Goal: Task Accomplishment & Management: Manage account settings

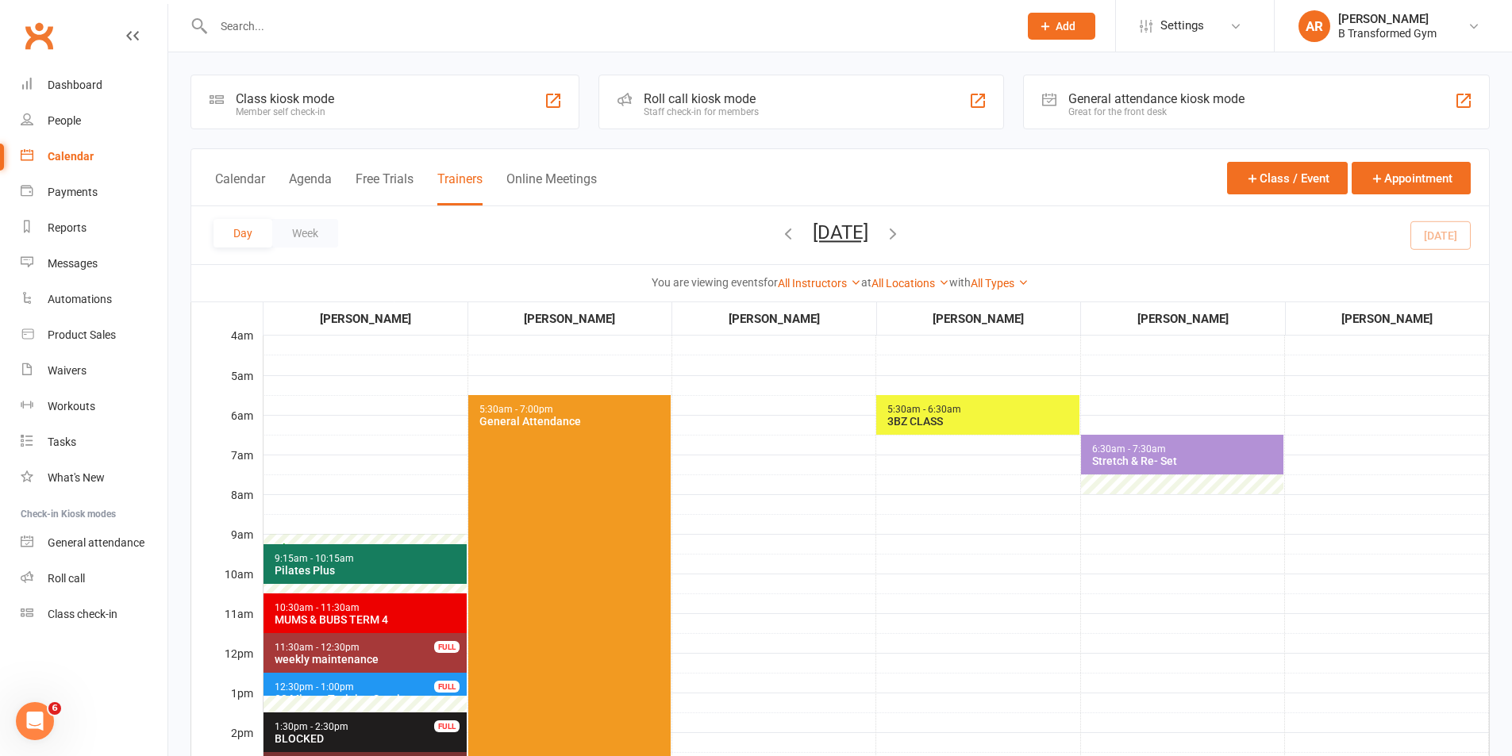
click at [890, 469] on td "5:30am - 6:30am 3BZ CLASS" at bounding box center [978, 732] width 204 height 794
click at [833, 606] on td at bounding box center [774, 732] width 204 height 794
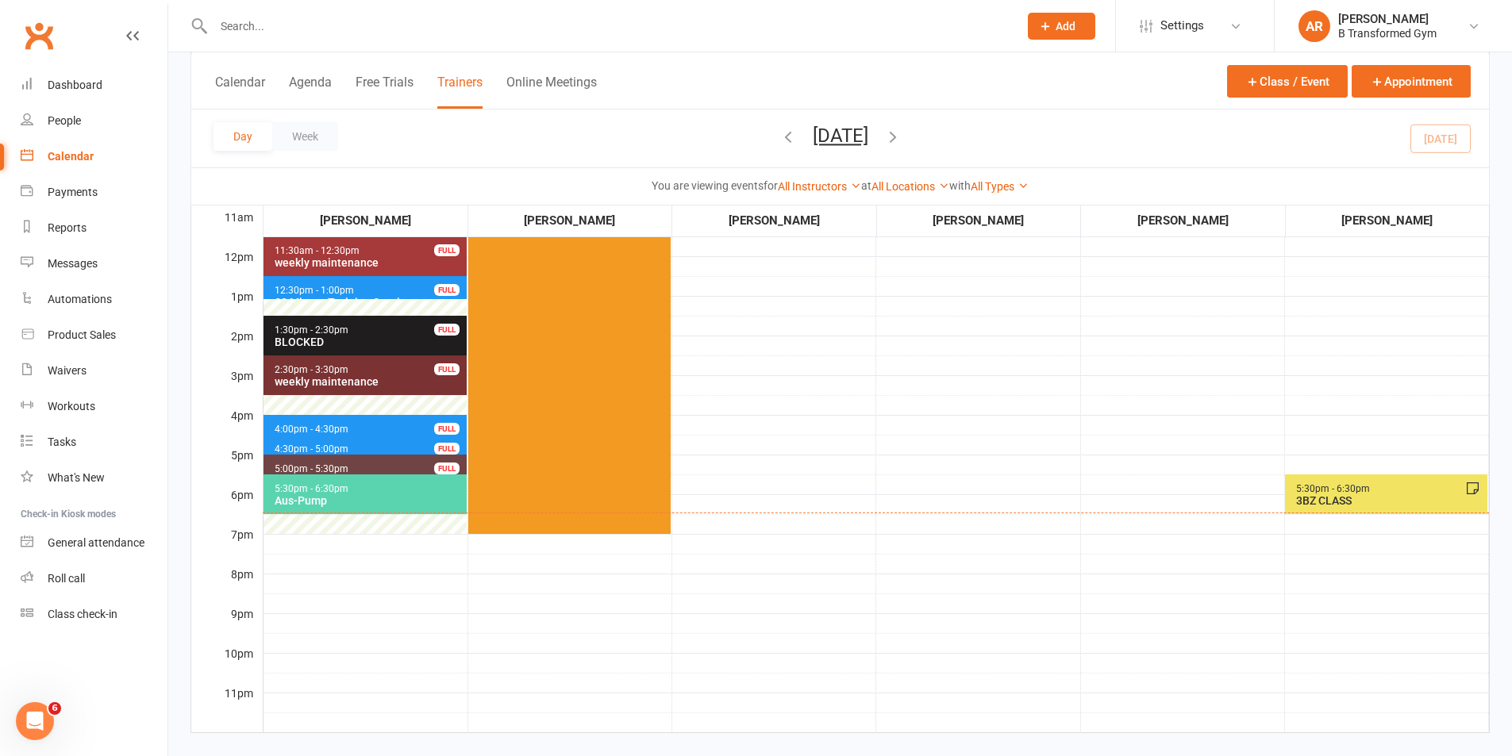
click at [302, 501] on div "Aus-Pump" at bounding box center [369, 500] width 190 height 13
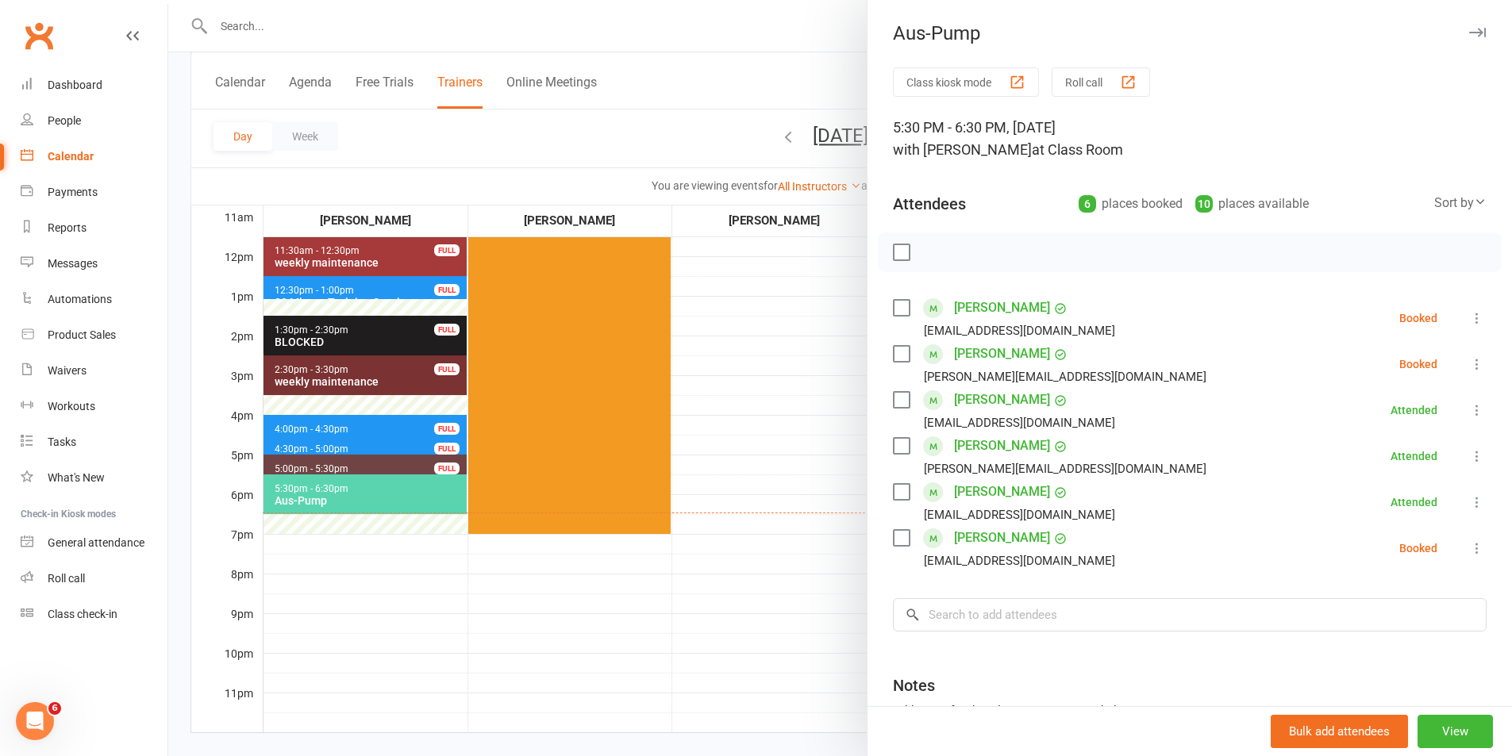
click at [902, 302] on label at bounding box center [901, 308] width 16 height 16
click at [1032, 250] on icon "button" at bounding box center [1036, 252] width 17 height 17
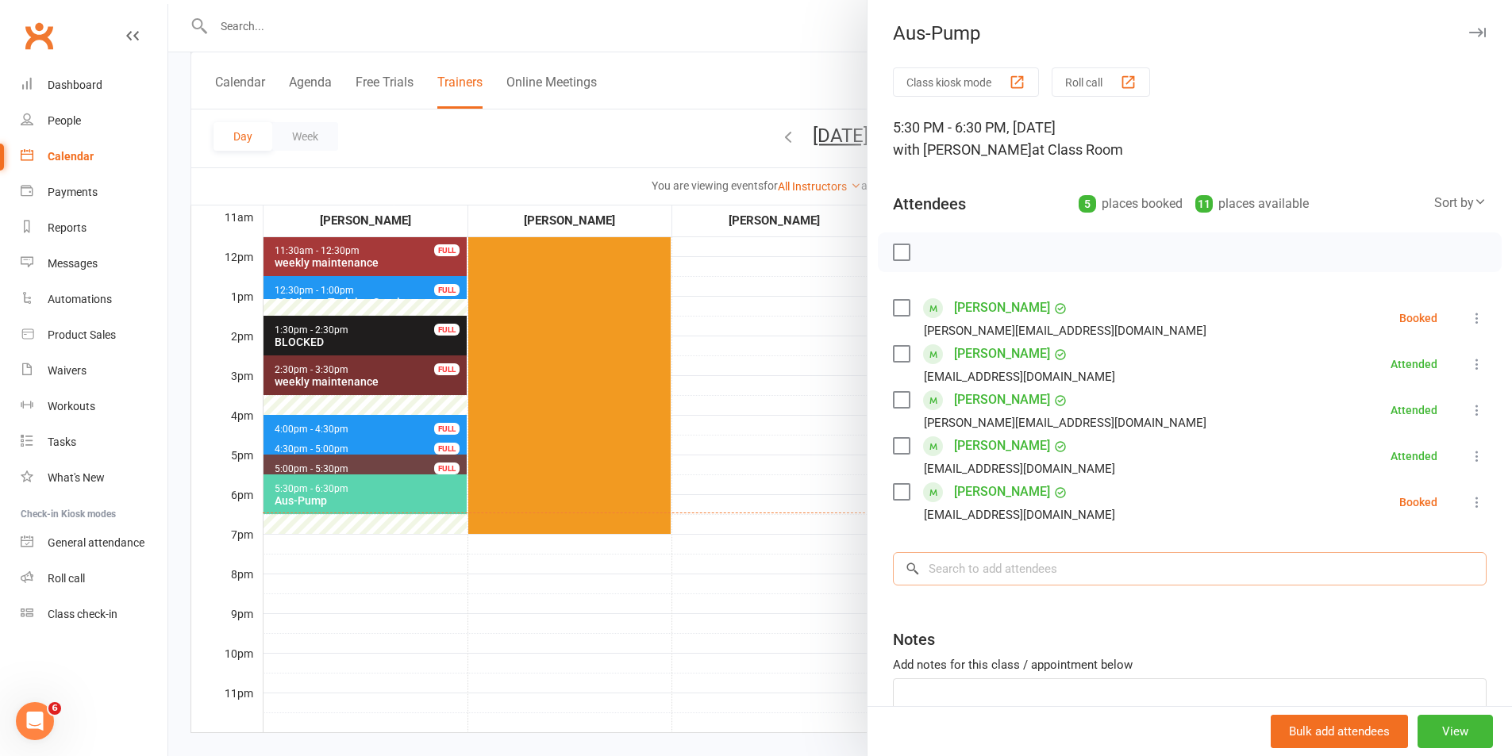
click at [975, 579] on input "search" at bounding box center [1190, 568] width 594 height 33
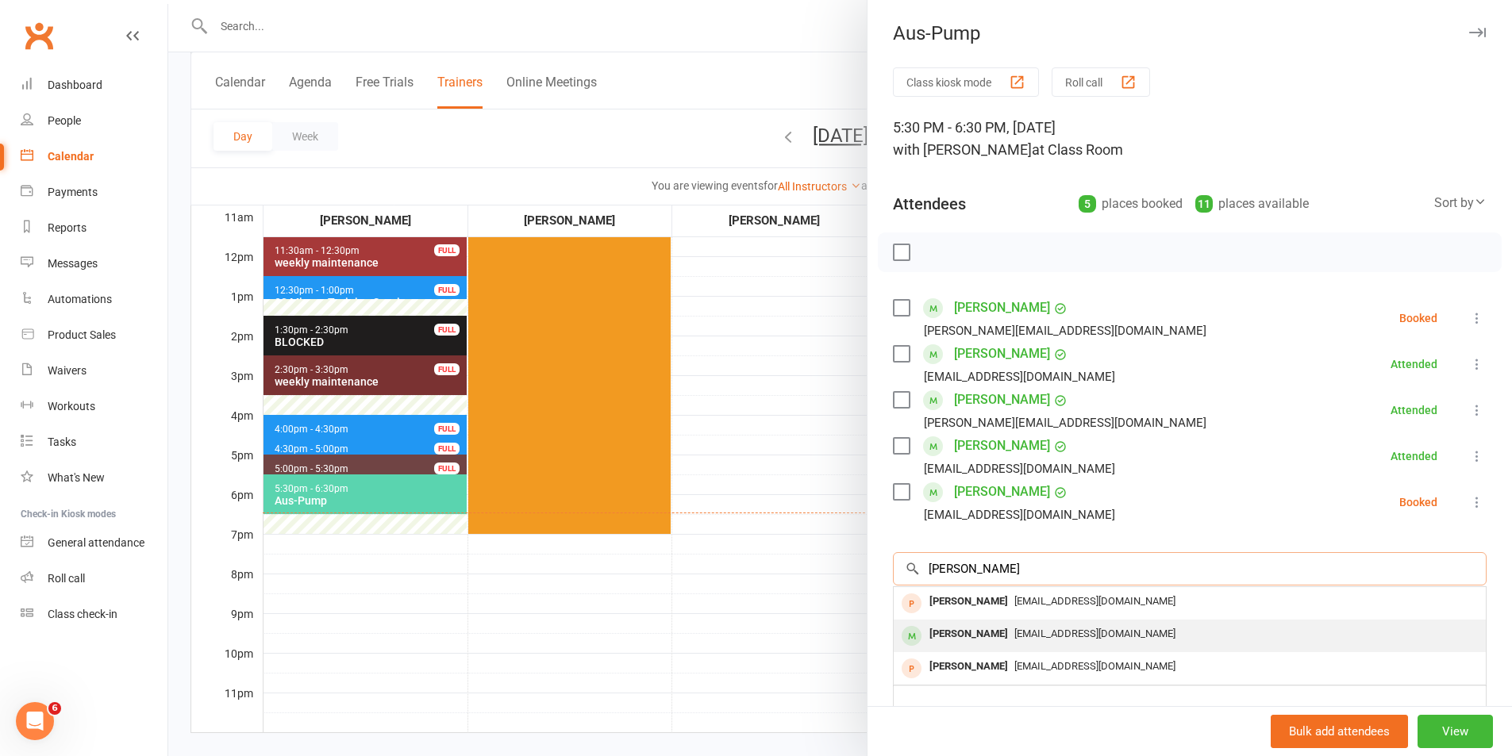
type input "[PERSON_NAME]"
click at [991, 637] on div "[PERSON_NAME]" at bounding box center [968, 634] width 91 height 23
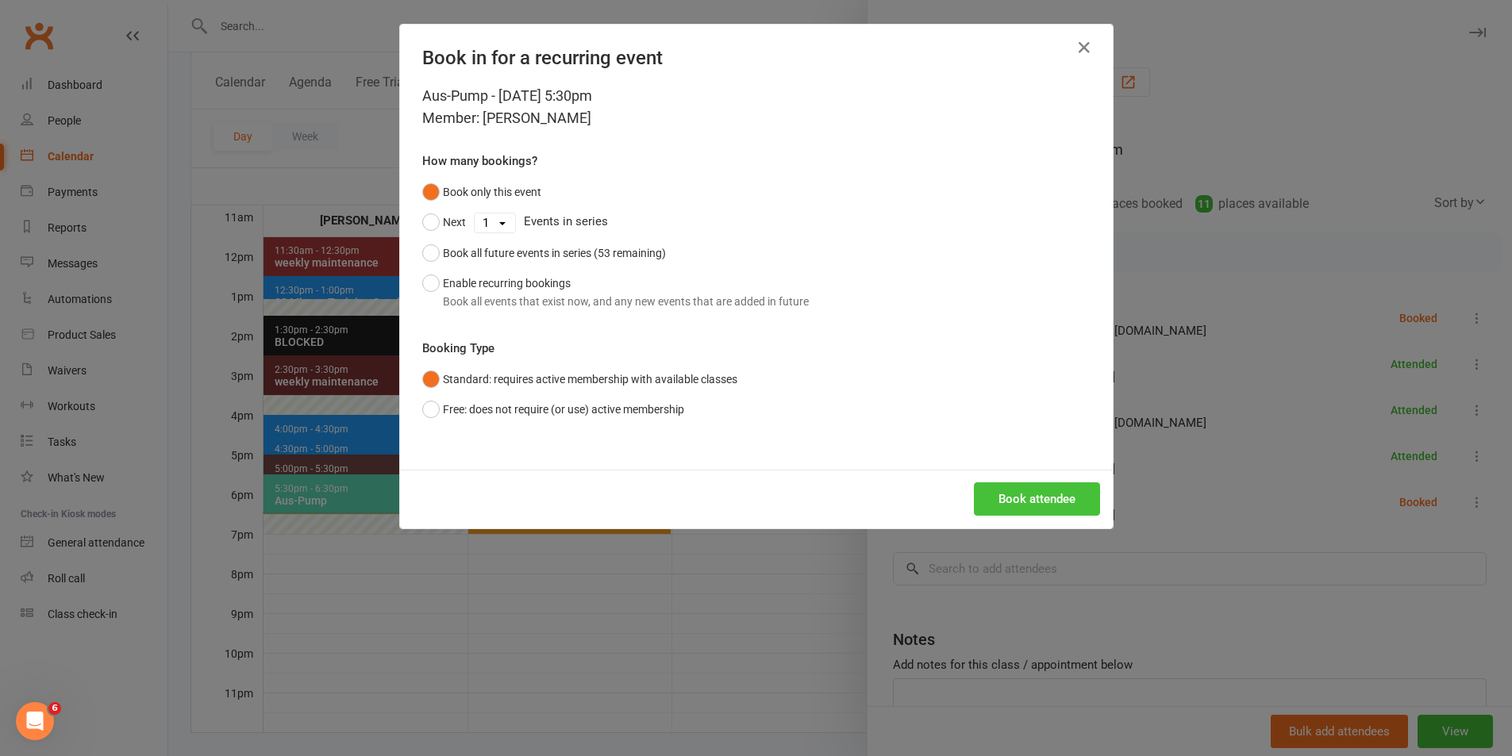
click at [1016, 499] on button "Book attendee" at bounding box center [1037, 499] width 126 height 33
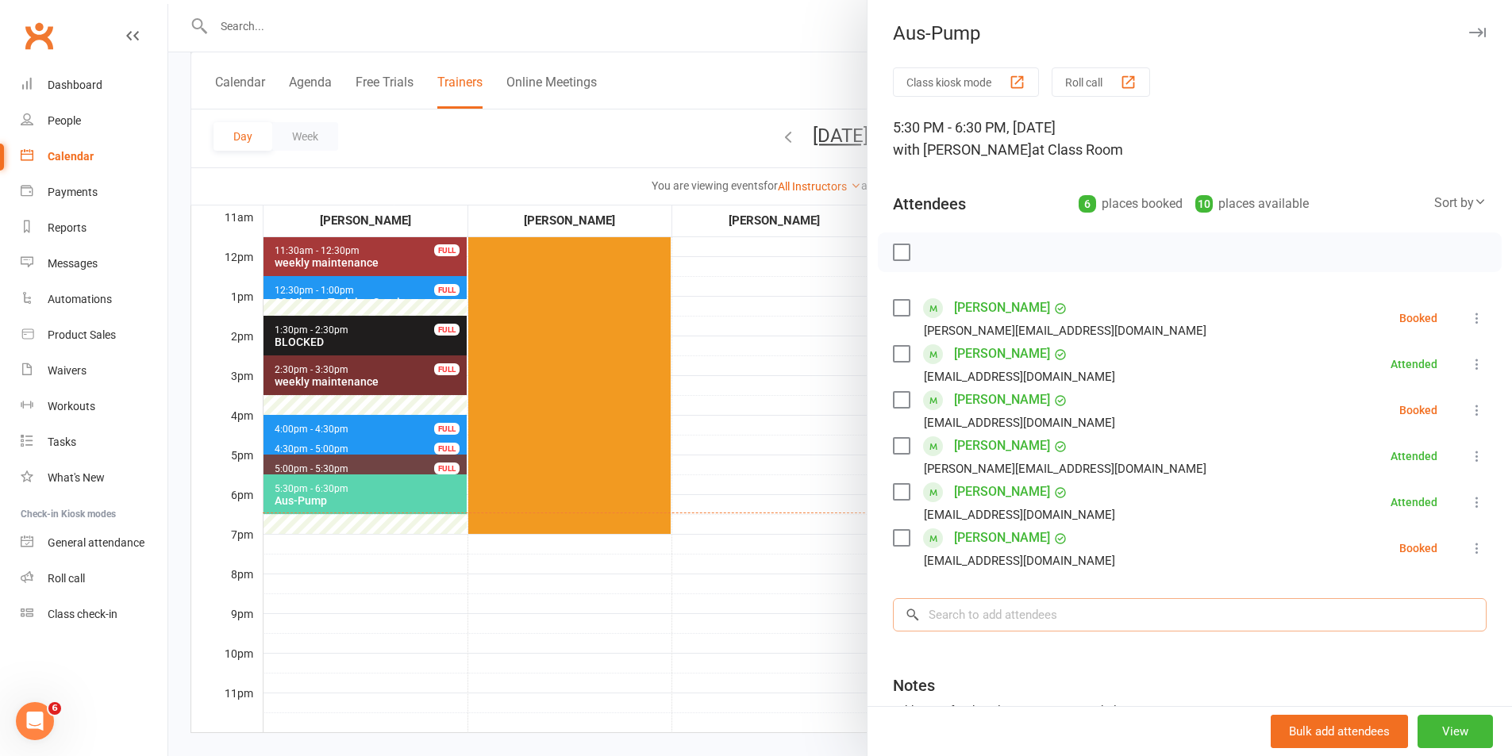
drag, startPoint x: 994, startPoint y: 607, endPoint x: 994, endPoint y: 642, distance: 34.9
click at [993, 621] on input "search" at bounding box center [1190, 614] width 594 height 33
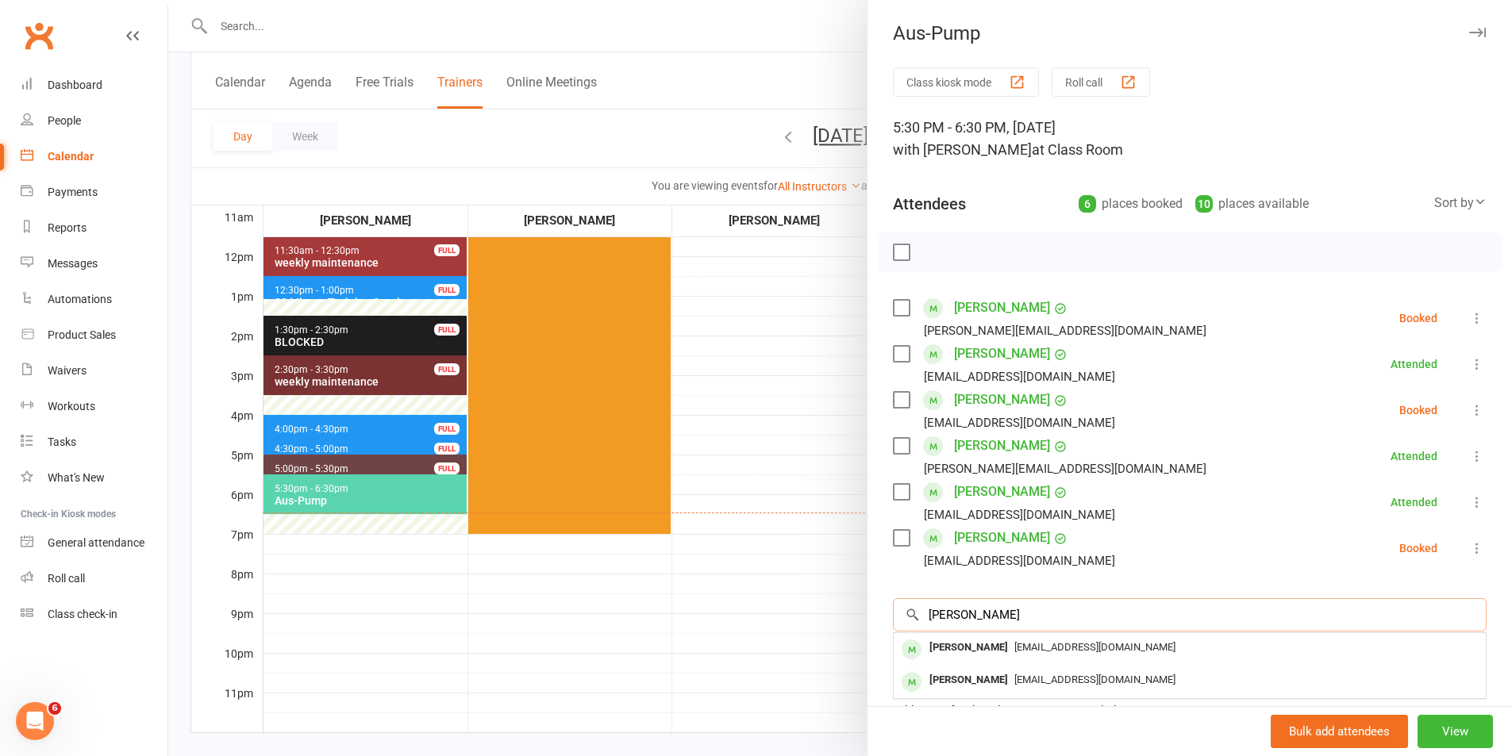
type input "[PERSON_NAME]"
click at [994, 642] on div "[PERSON_NAME]" at bounding box center [968, 648] width 91 height 23
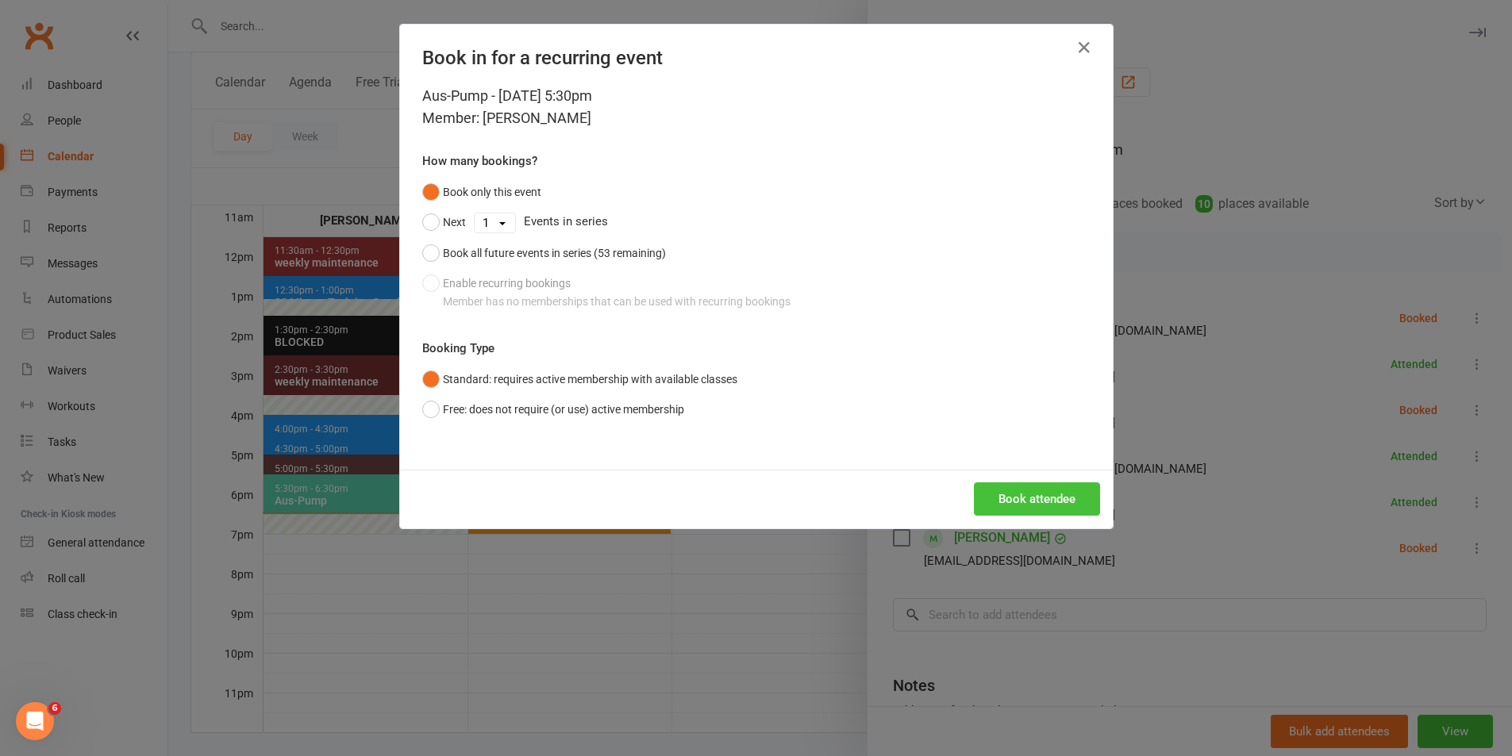
click at [1026, 483] on button "Book attendee" at bounding box center [1037, 499] width 126 height 33
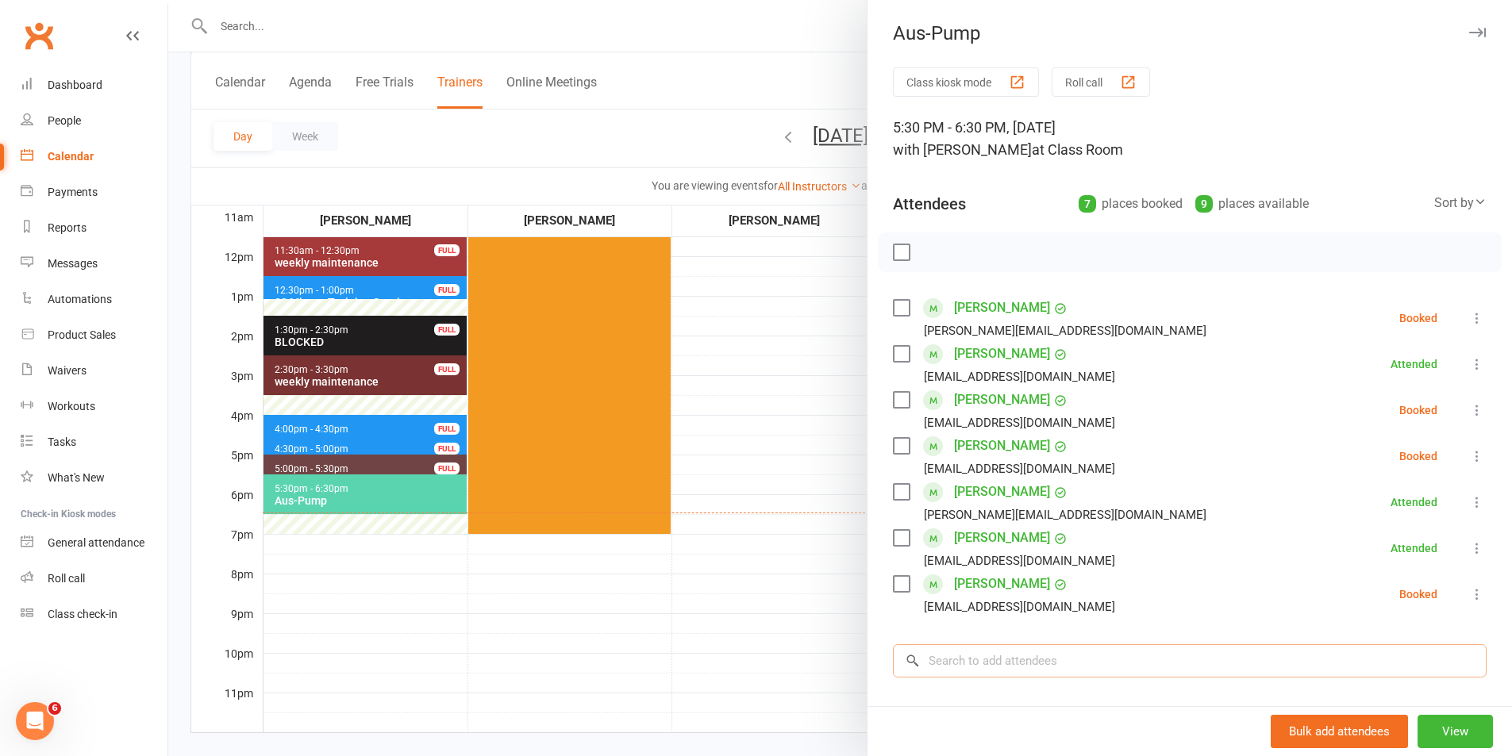
click at [1010, 666] on input "search" at bounding box center [1190, 660] width 594 height 33
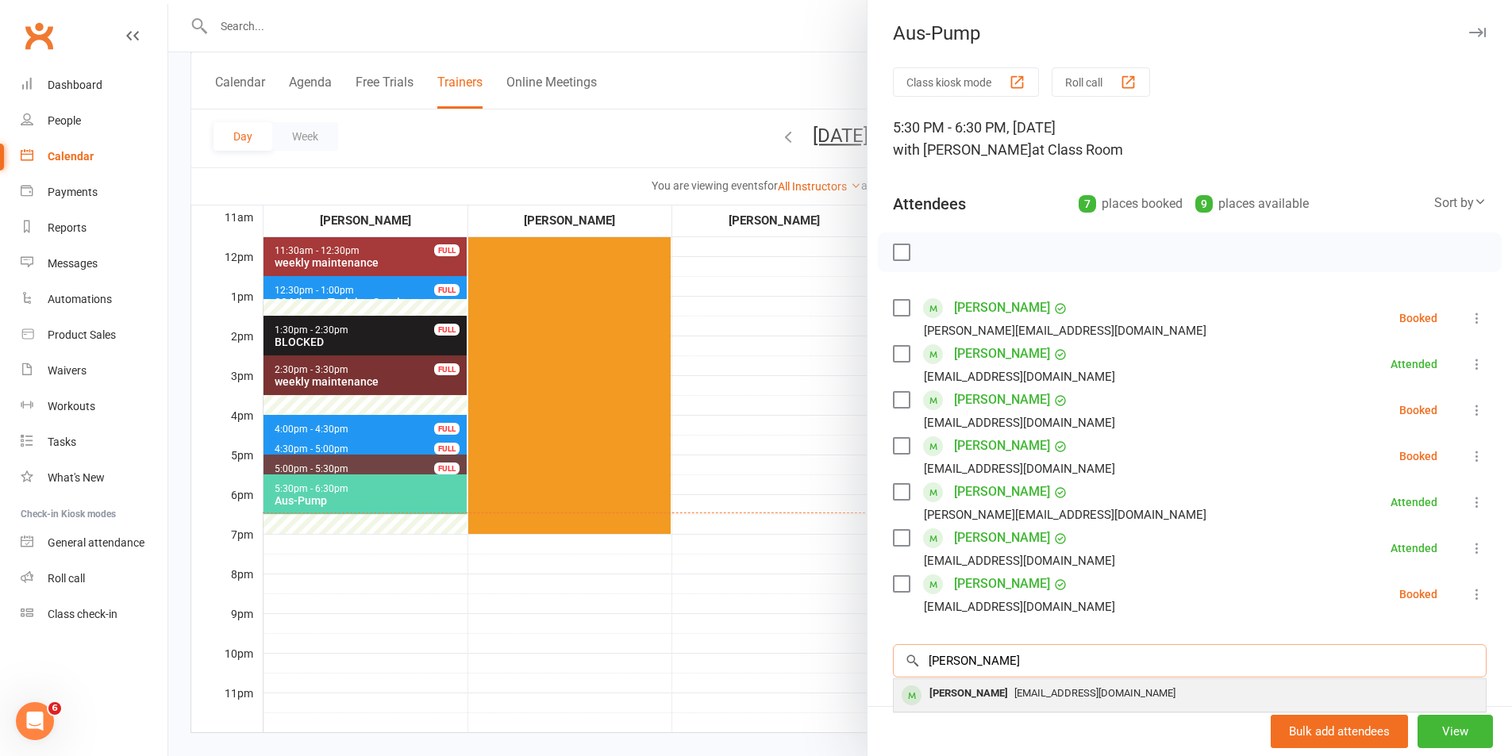
type input "[PERSON_NAME]"
click at [1014, 696] on span "[EMAIL_ADDRESS][DOMAIN_NAME]" at bounding box center [1094, 693] width 161 height 12
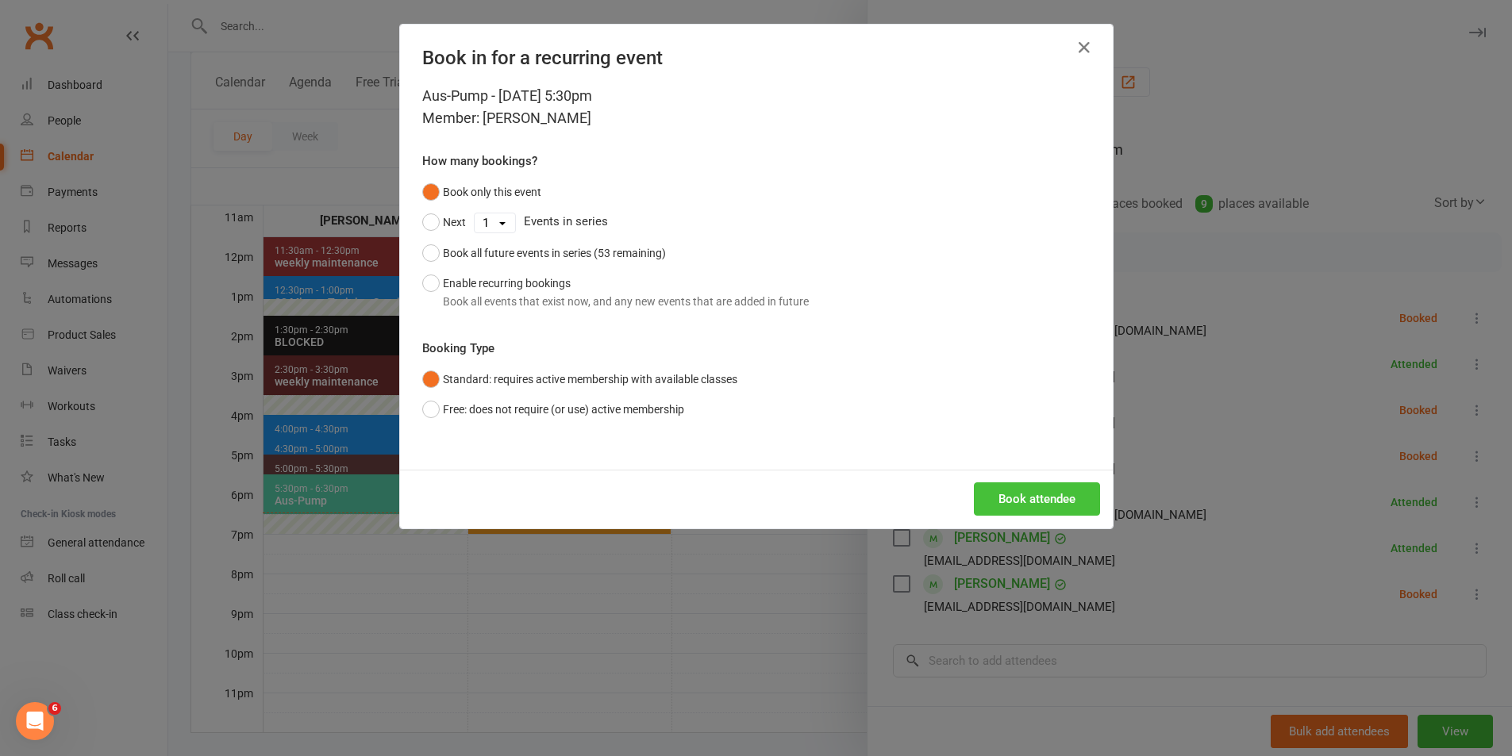
click at [999, 483] on button "Book attendee" at bounding box center [1037, 499] width 126 height 33
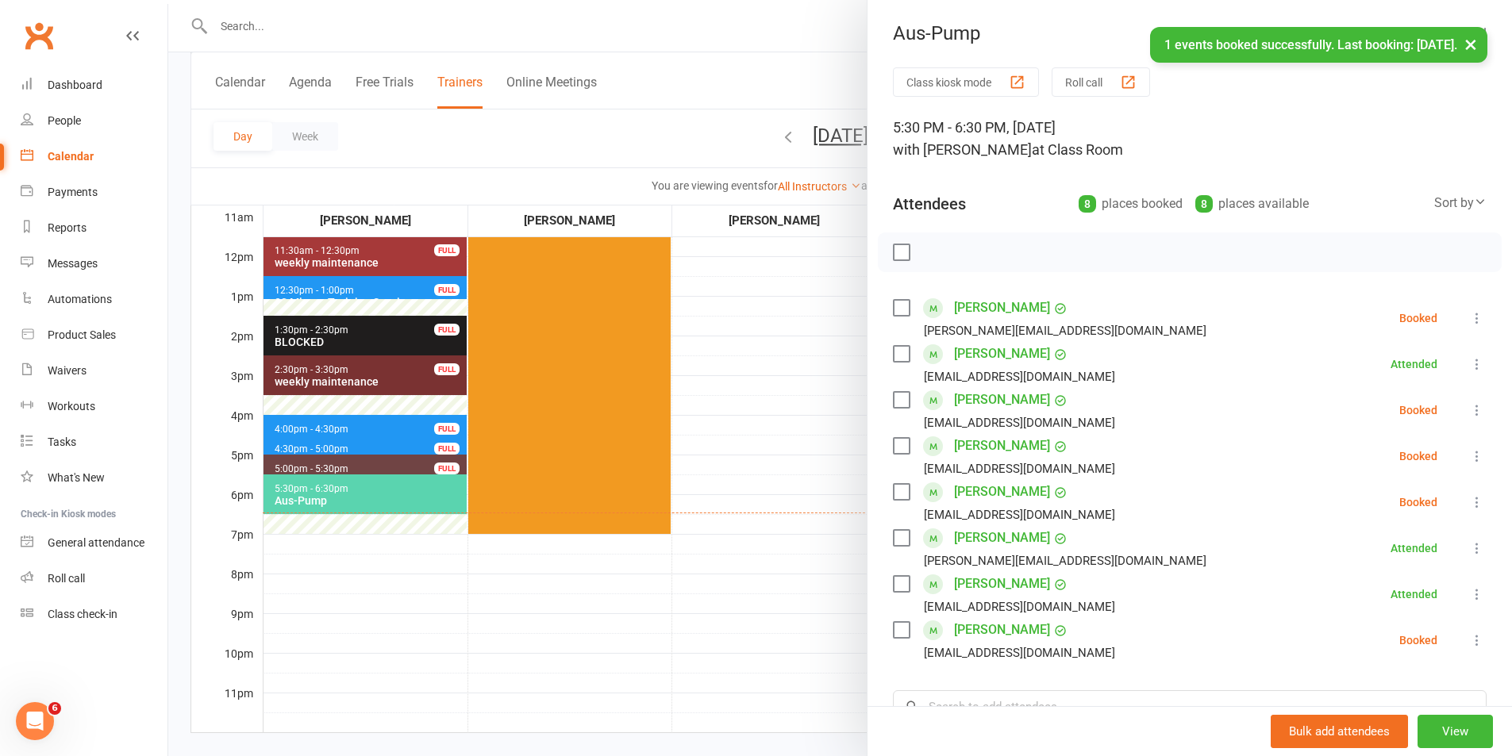
click at [897, 251] on label at bounding box center [901, 252] width 16 height 16
click at [932, 254] on icon "button" at bounding box center [936, 252] width 17 height 17
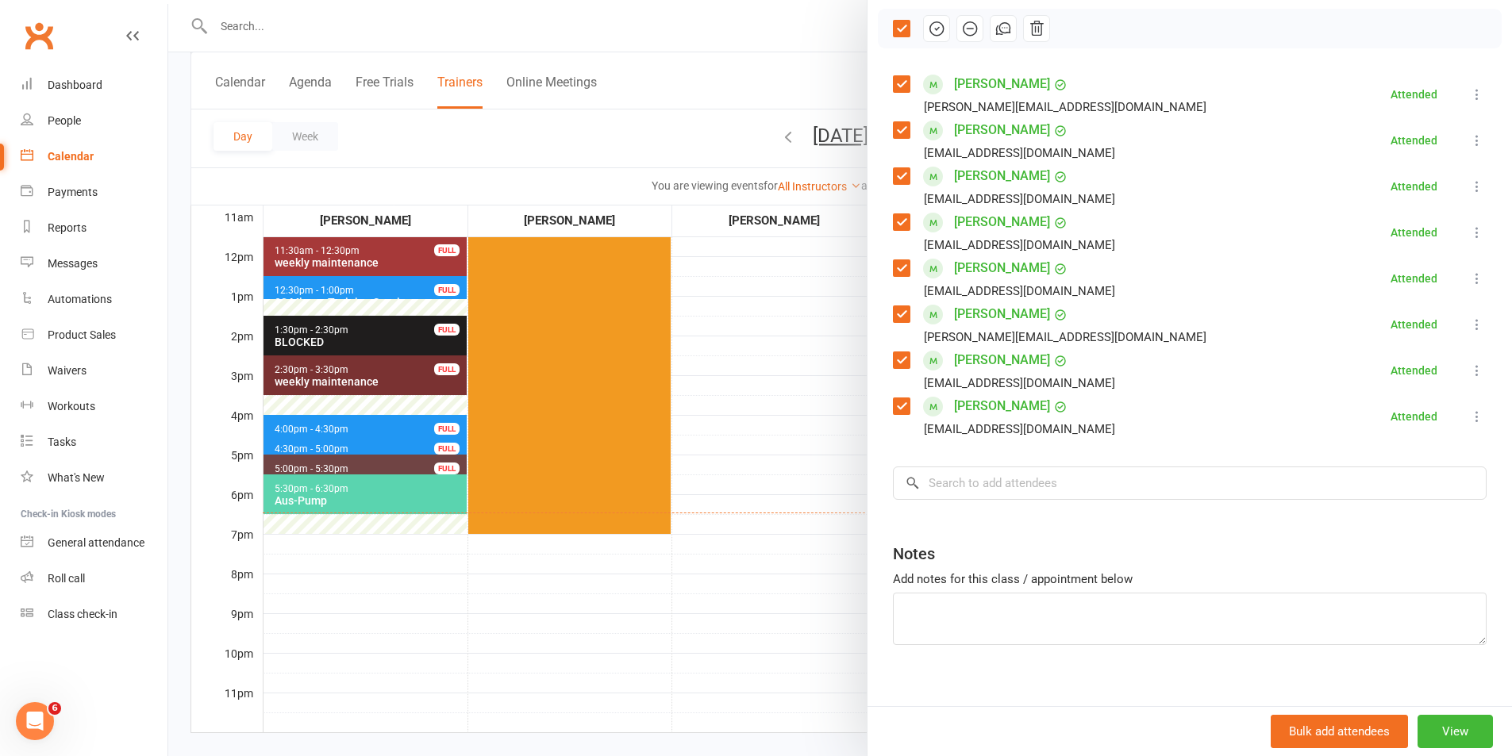
scroll to position [242, 0]
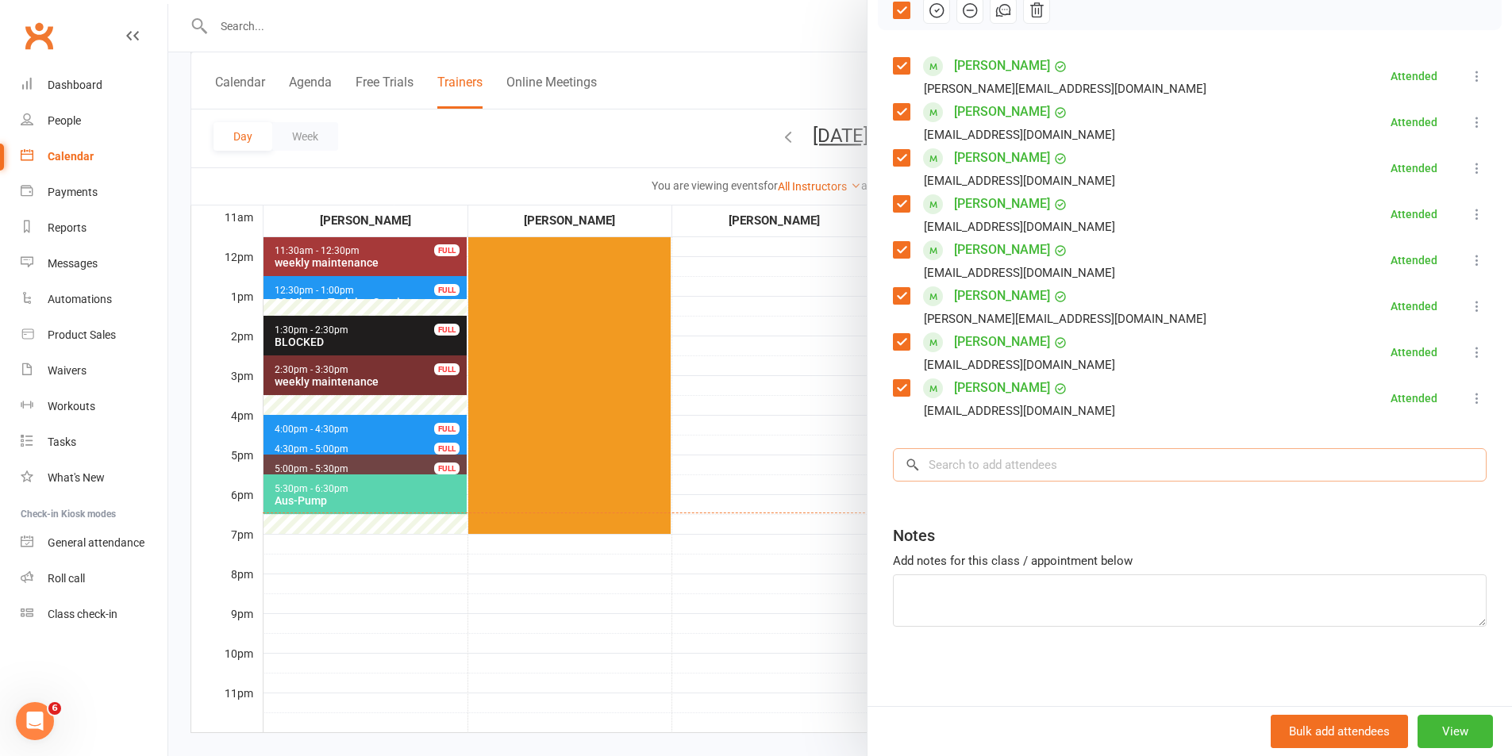
click at [997, 463] on input "search" at bounding box center [1190, 464] width 594 height 33
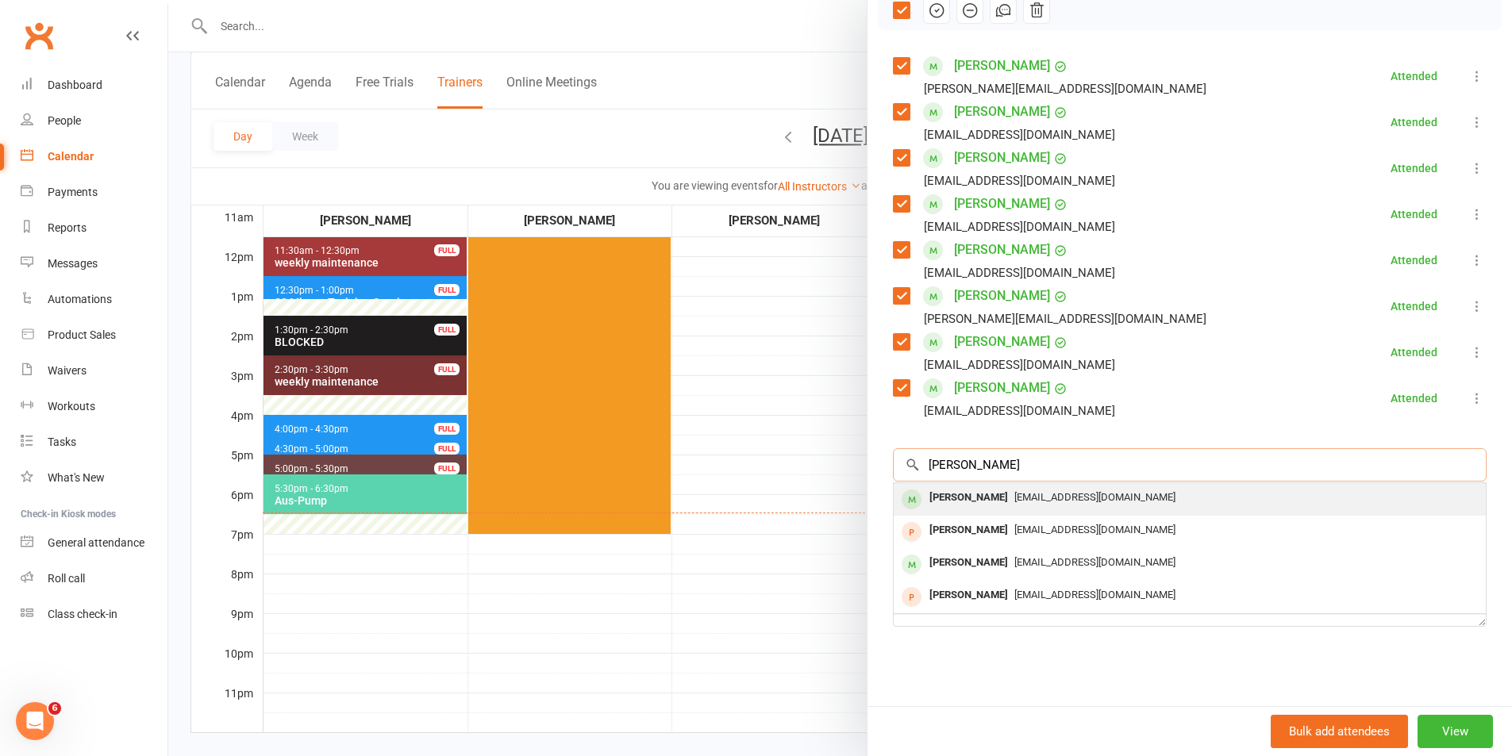
type input "[PERSON_NAME]"
click at [1001, 510] on div "[PERSON_NAME] [EMAIL_ADDRESS][DOMAIN_NAME]" at bounding box center [1190, 499] width 592 height 33
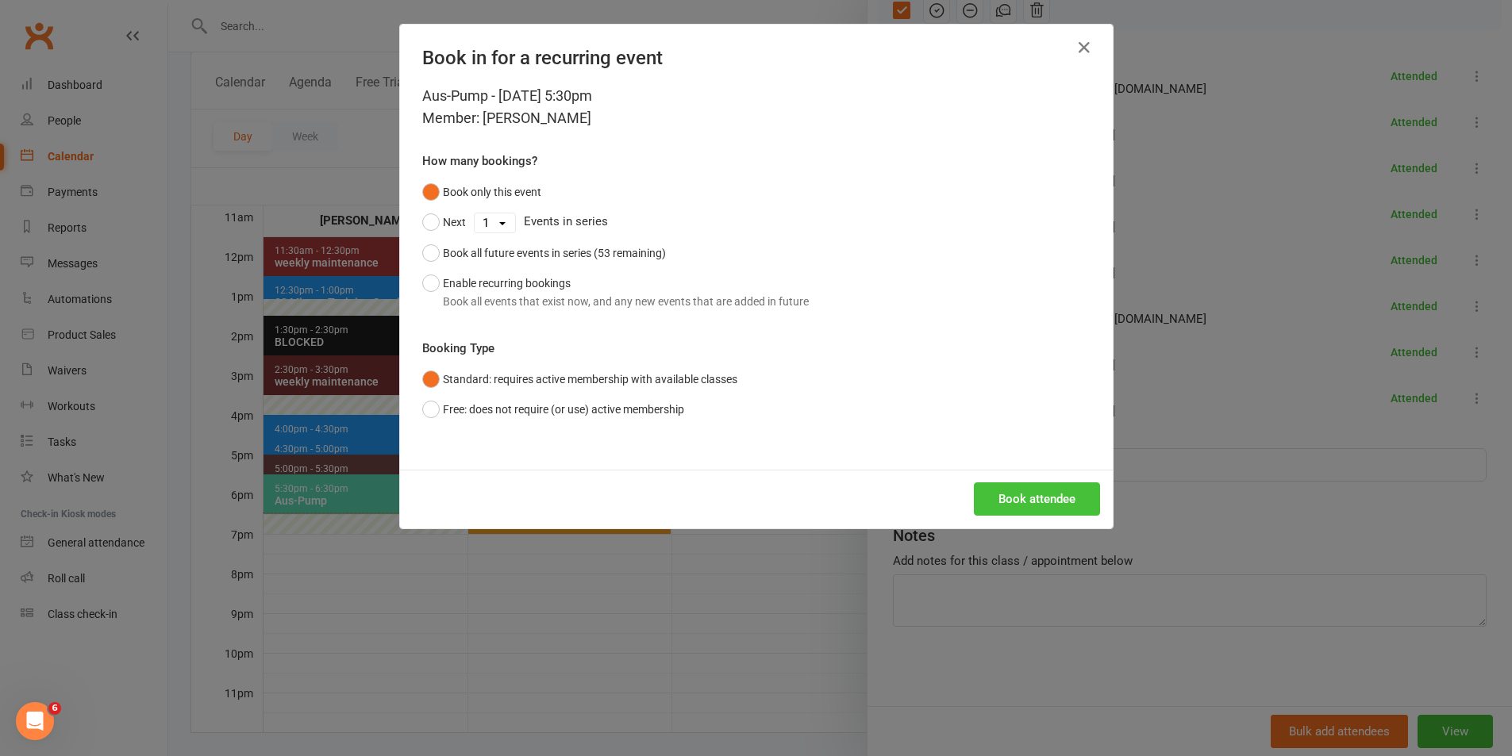
click at [1021, 499] on button "Book attendee" at bounding box center [1037, 499] width 126 height 33
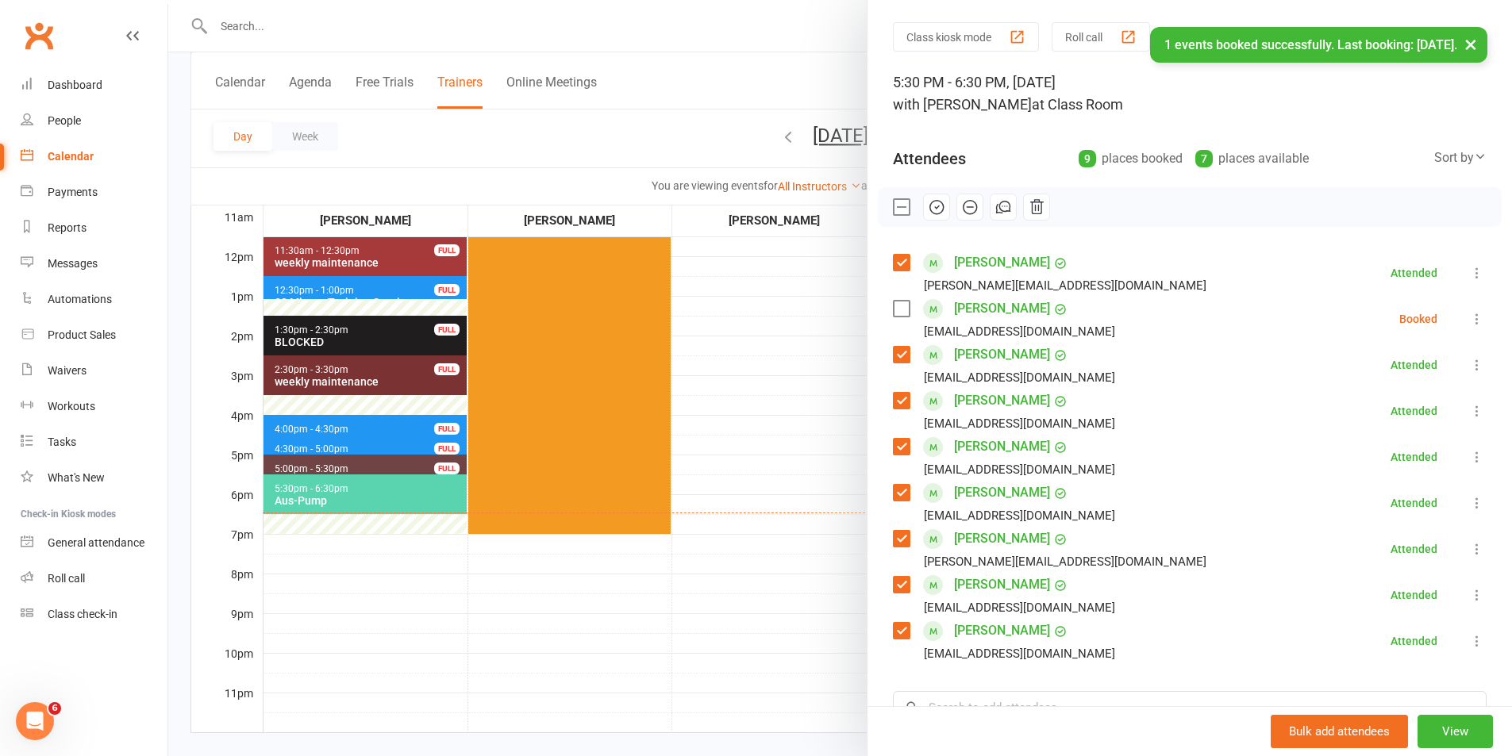
scroll to position [0, 0]
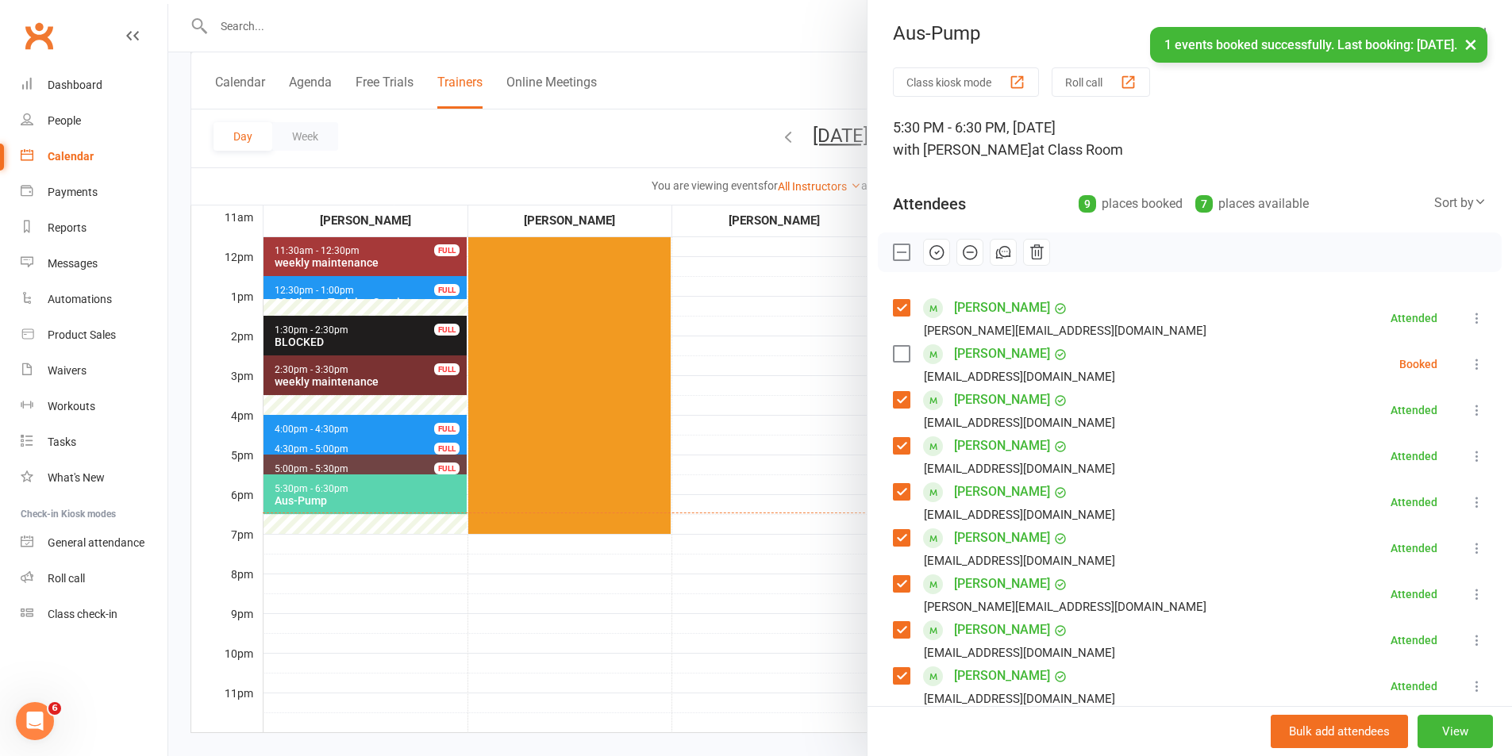
click at [908, 348] on div "[PERSON_NAME] [EMAIL_ADDRESS][DOMAIN_NAME]" at bounding box center [1007, 364] width 229 height 46
click at [899, 350] on label at bounding box center [901, 354] width 16 height 16
click at [934, 252] on icon "button" at bounding box center [936, 252] width 17 height 17
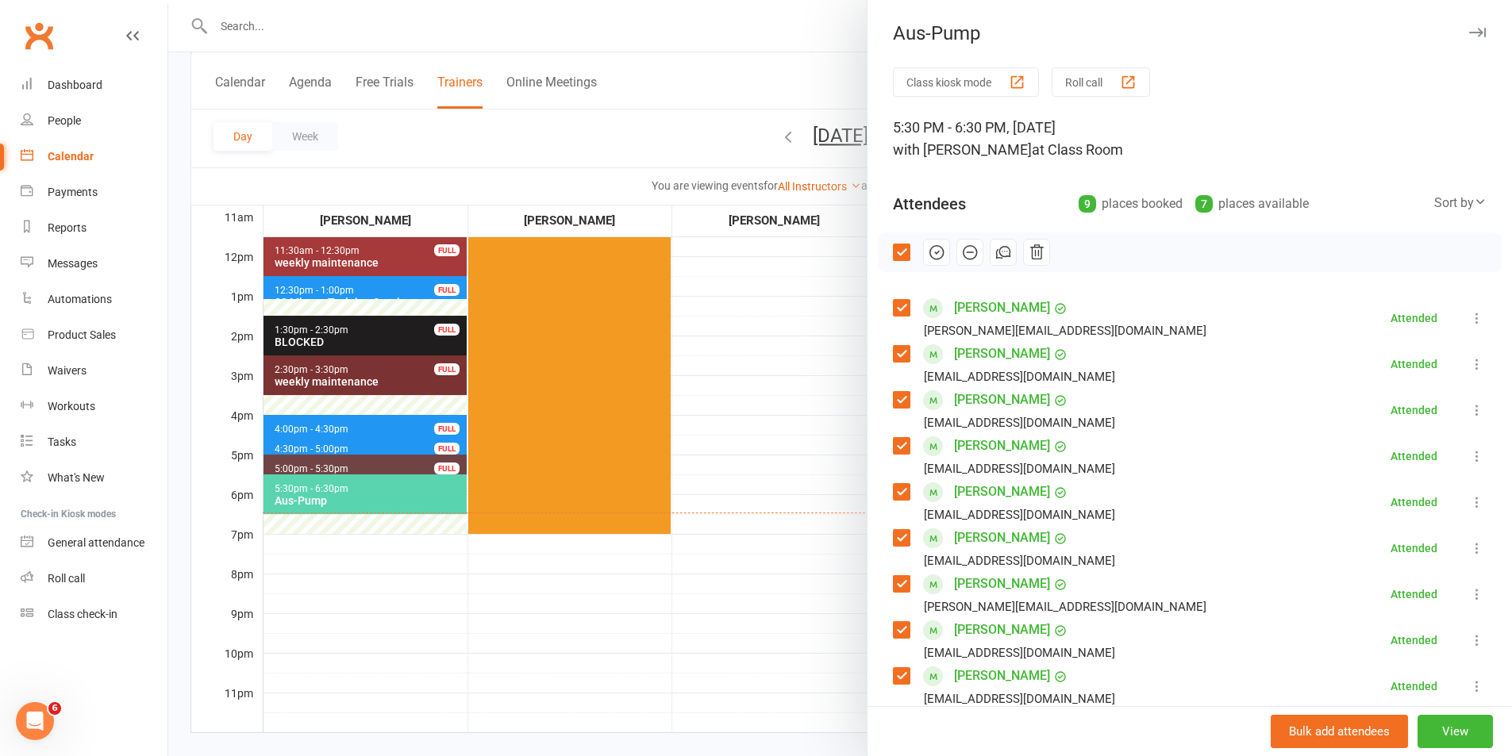
click at [743, 452] on div at bounding box center [840, 378] width 1344 height 756
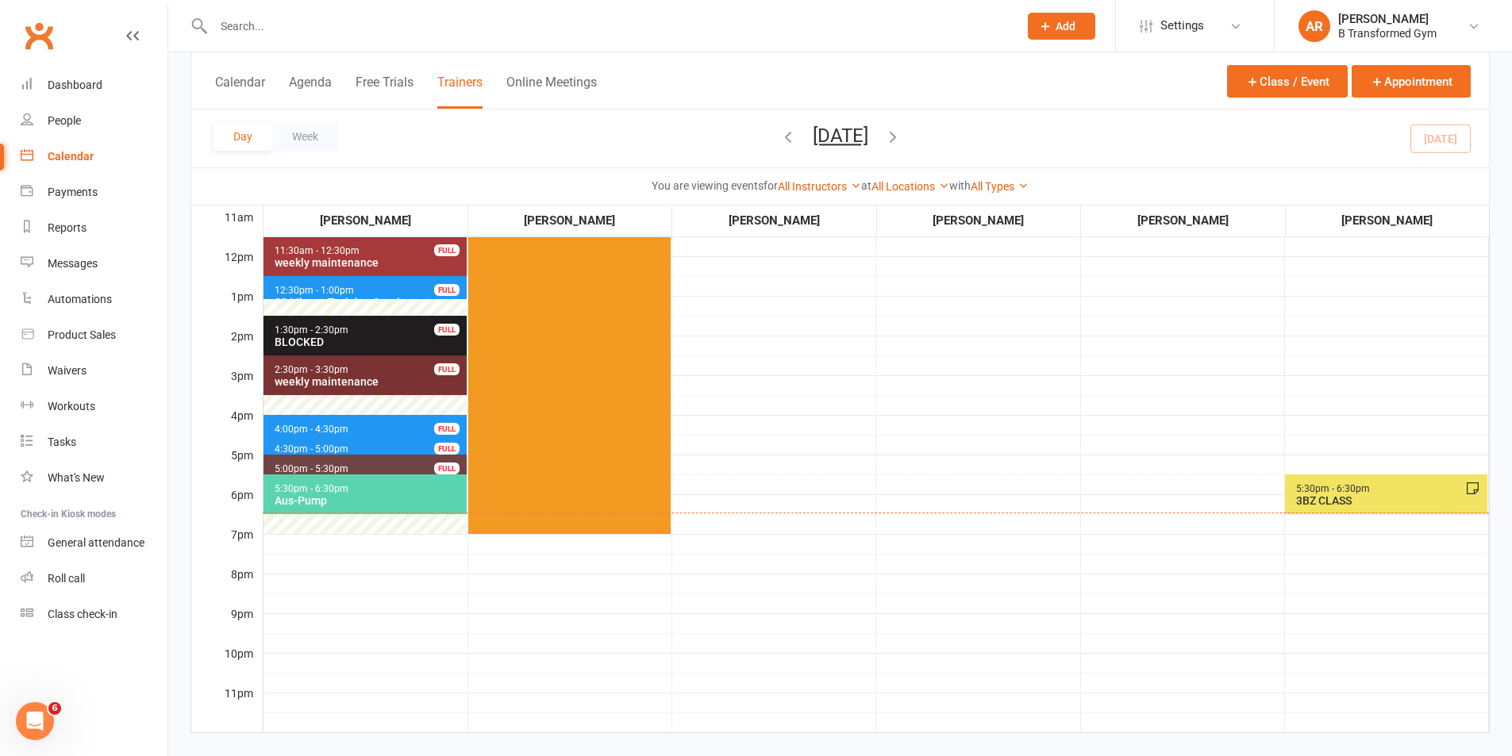
click at [1307, 510] on span "5:30pm - 6:30pm 3BZ CLASS" at bounding box center [1386, 495] width 202 height 40
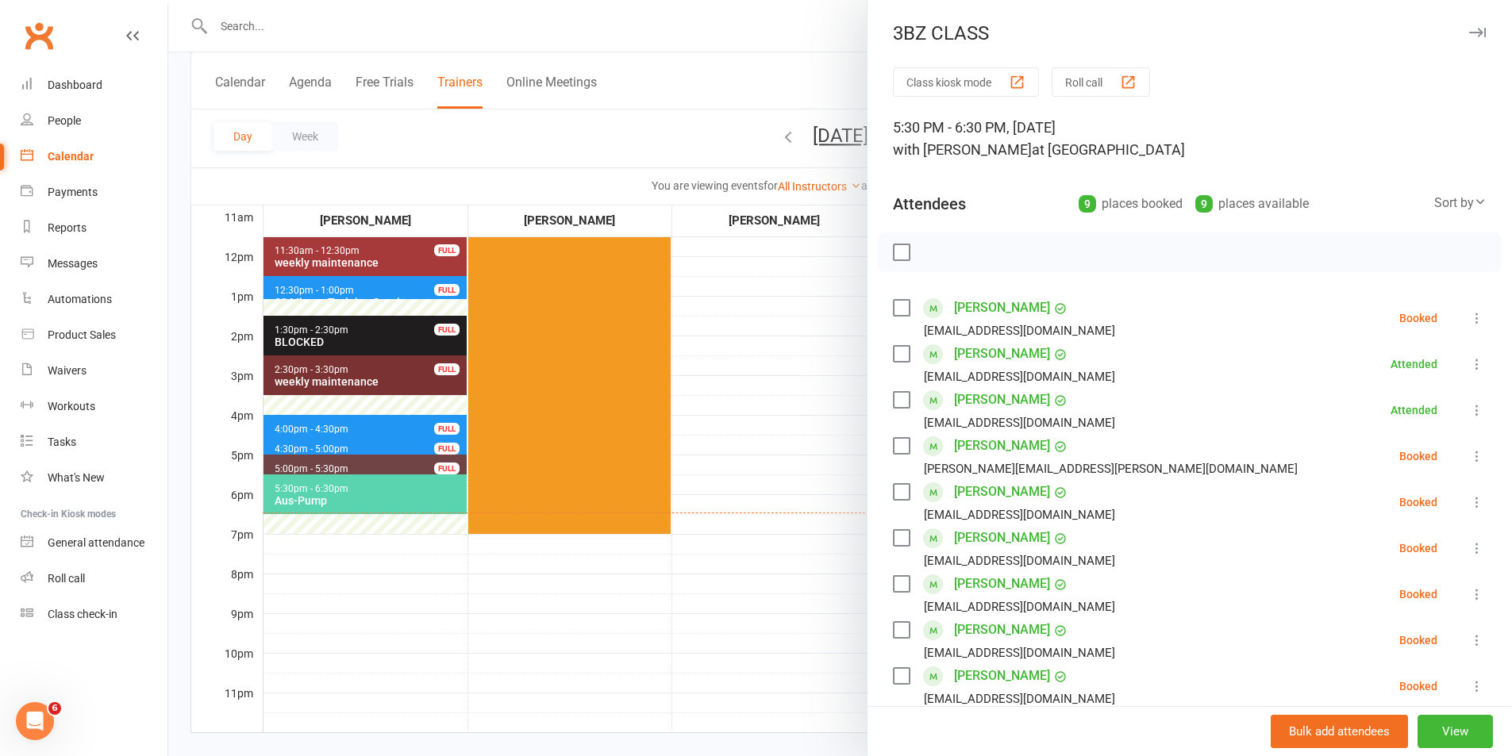
click at [893, 533] on label at bounding box center [901, 538] width 16 height 16
click at [893, 490] on label at bounding box center [901, 492] width 16 height 16
click at [1028, 247] on icon "button" at bounding box center [1036, 252] width 17 height 17
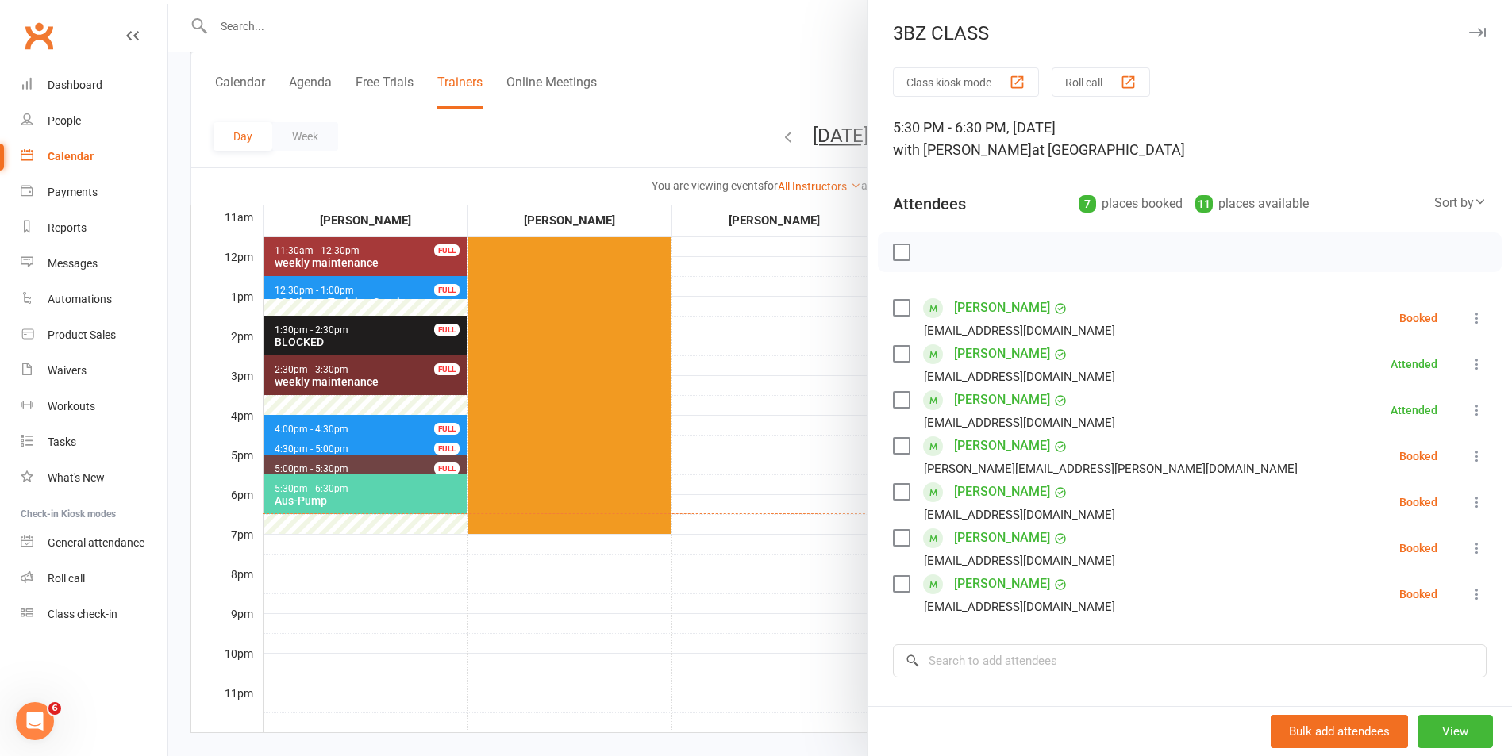
click at [898, 441] on label at bounding box center [901, 446] width 16 height 16
click at [893, 586] on label at bounding box center [901, 584] width 16 height 16
click at [928, 249] on icon "button" at bounding box center [936, 252] width 17 height 17
click at [1146, 537] on li "[PERSON_NAME] [EMAIL_ADDRESS][DOMAIN_NAME] Booked More info Remove Check in Mar…" at bounding box center [1190, 548] width 594 height 46
click at [897, 445] on label at bounding box center [901, 446] width 16 height 16
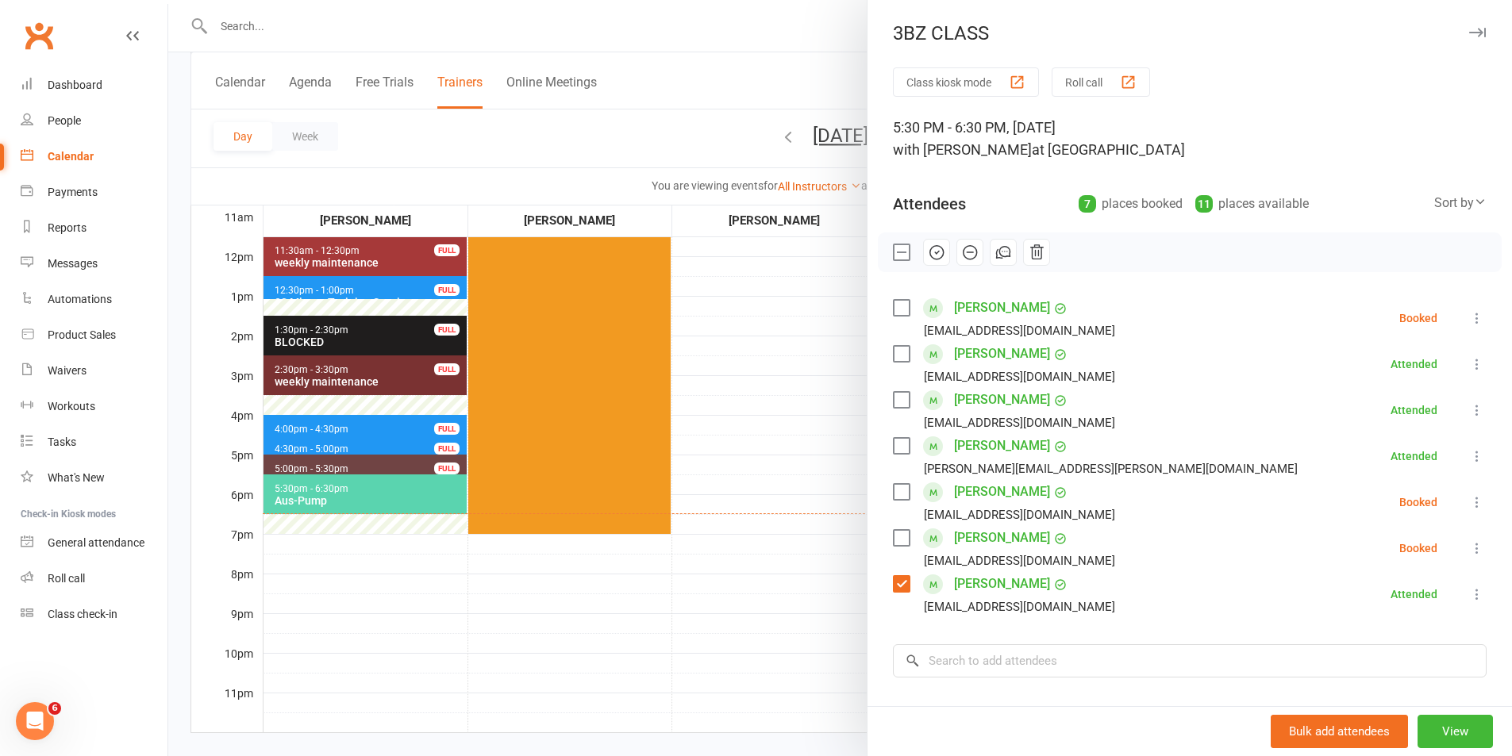
click at [897, 586] on label at bounding box center [901, 584] width 16 height 16
drag, startPoint x: 894, startPoint y: 307, endPoint x: 903, endPoint y: 294, distance: 16.1
click at [895, 307] on label at bounding box center [901, 308] width 16 height 16
click at [931, 249] on icon "button" at bounding box center [936, 252] width 17 height 17
click at [894, 537] on label at bounding box center [901, 538] width 16 height 16
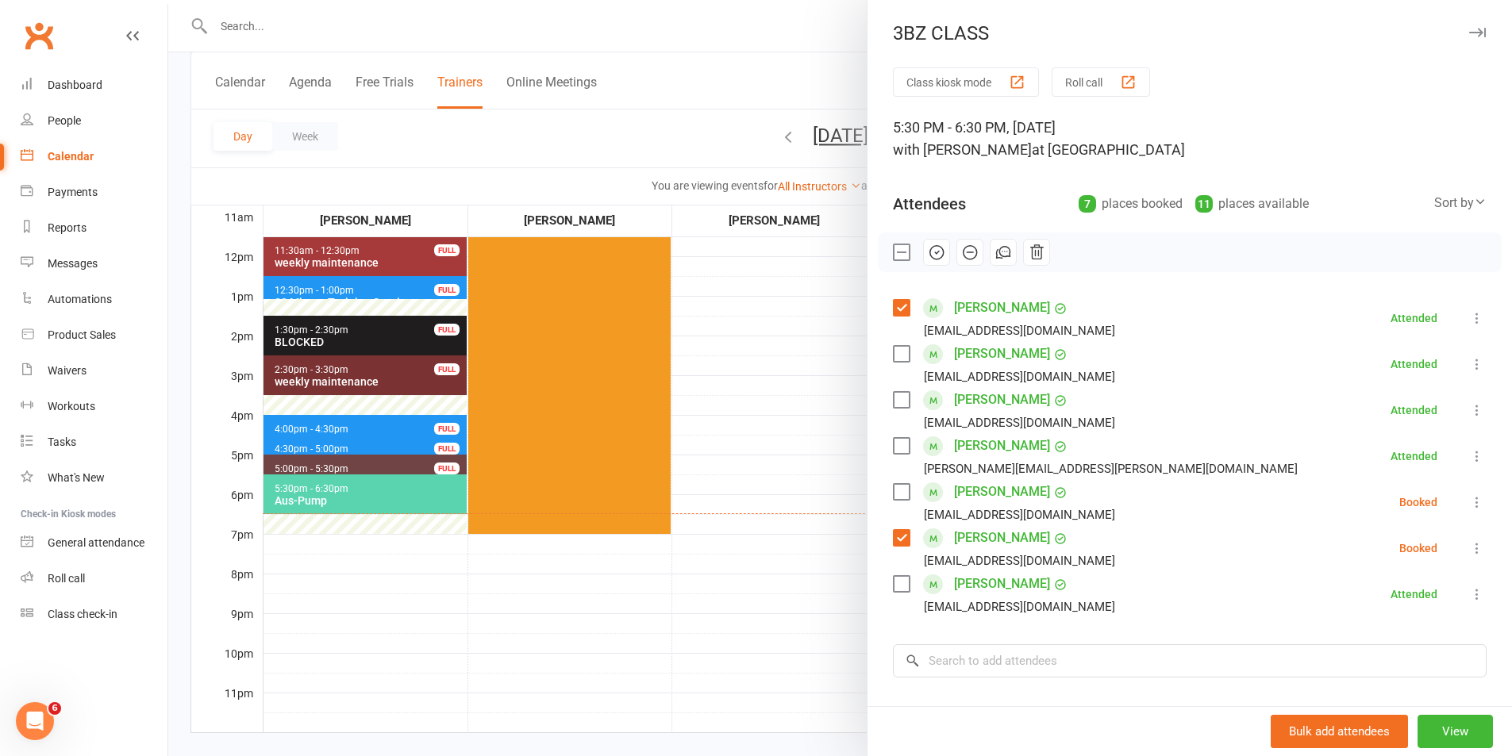
click at [898, 487] on label at bounding box center [901, 492] width 16 height 16
click at [936, 253] on icon "button" at bounding box center [937, 253] width 2 height 2
click at [742, 449] on div at bounding box center [840, 378] width 1344 height 756
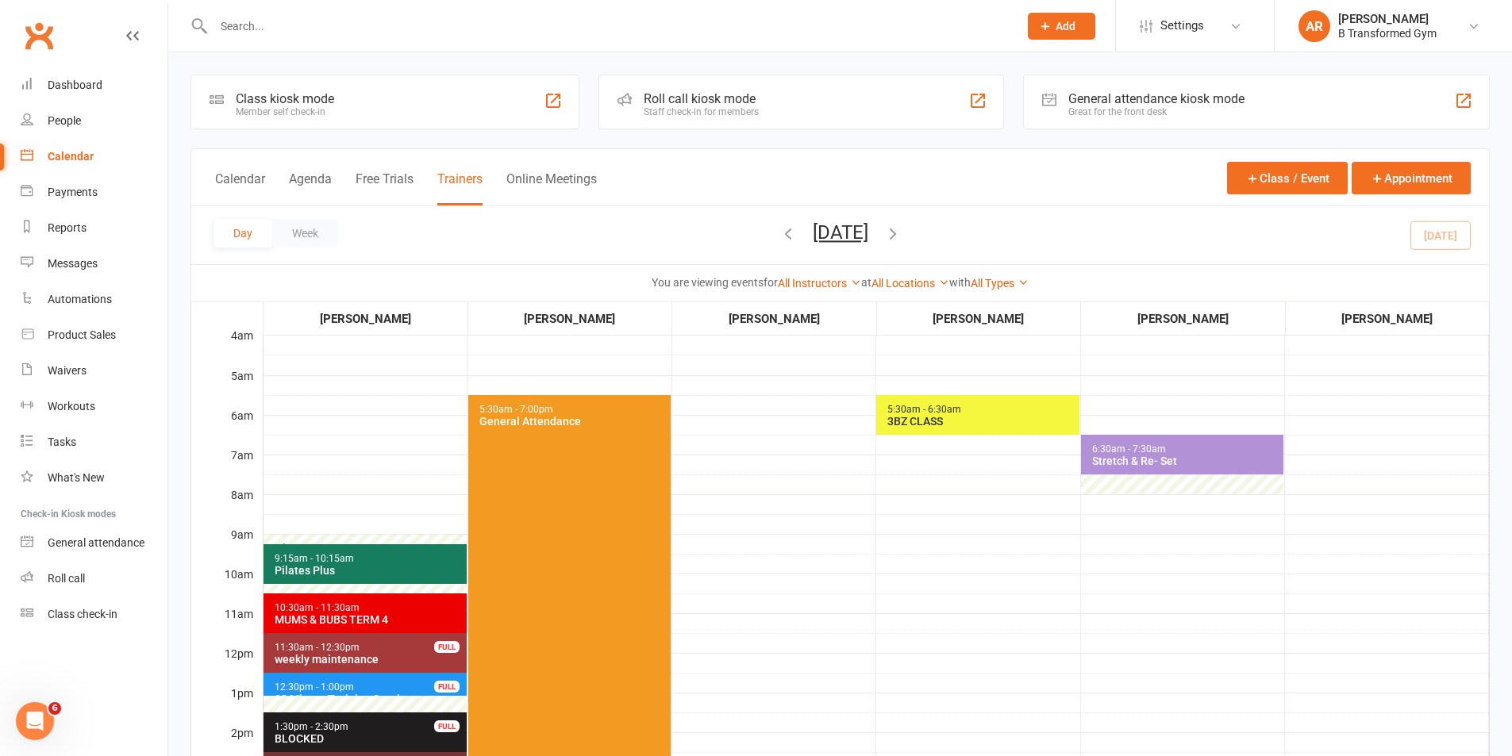
scroll to position [397, 0]
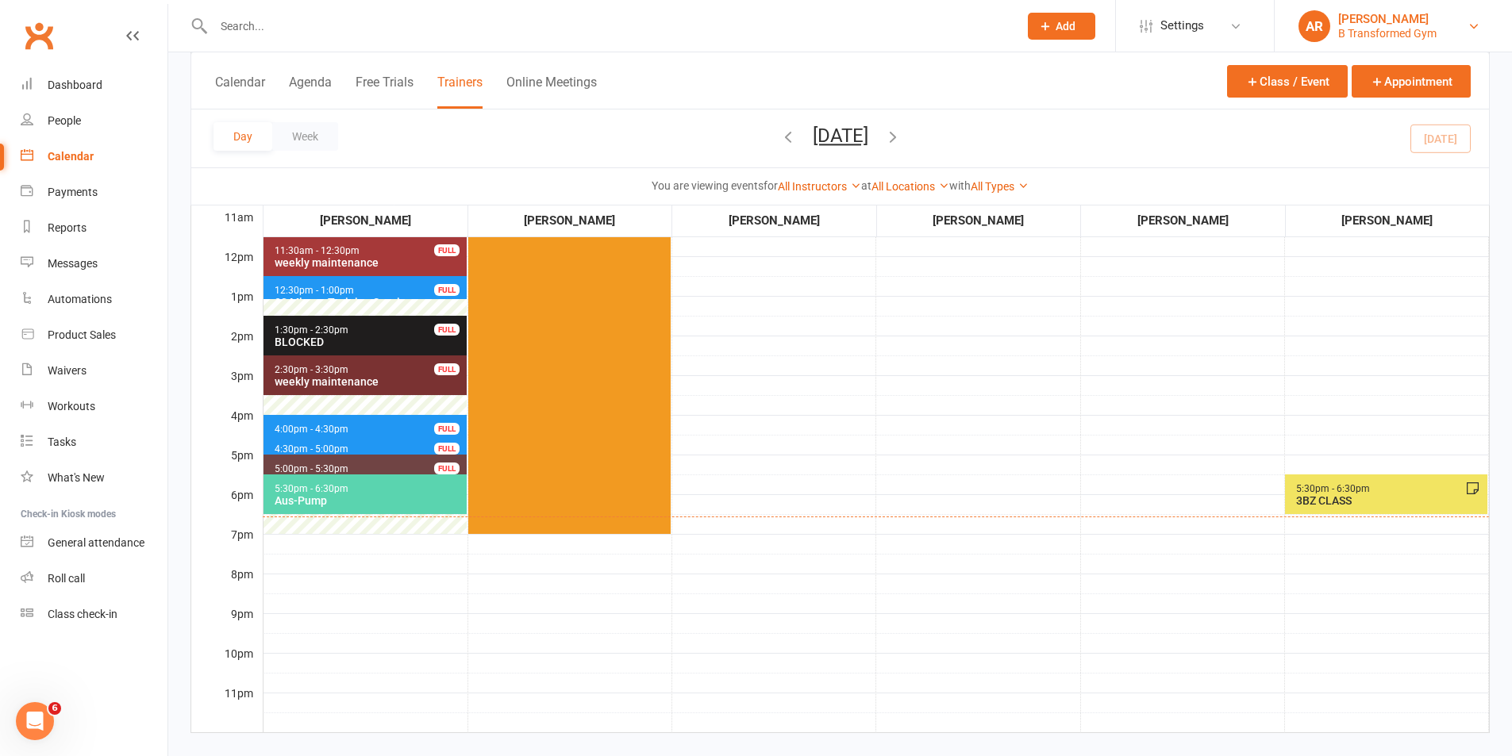
click at [1398, 28] on div "B Transformed Gym" at bounding box center [1387, 33] width 98 height 14
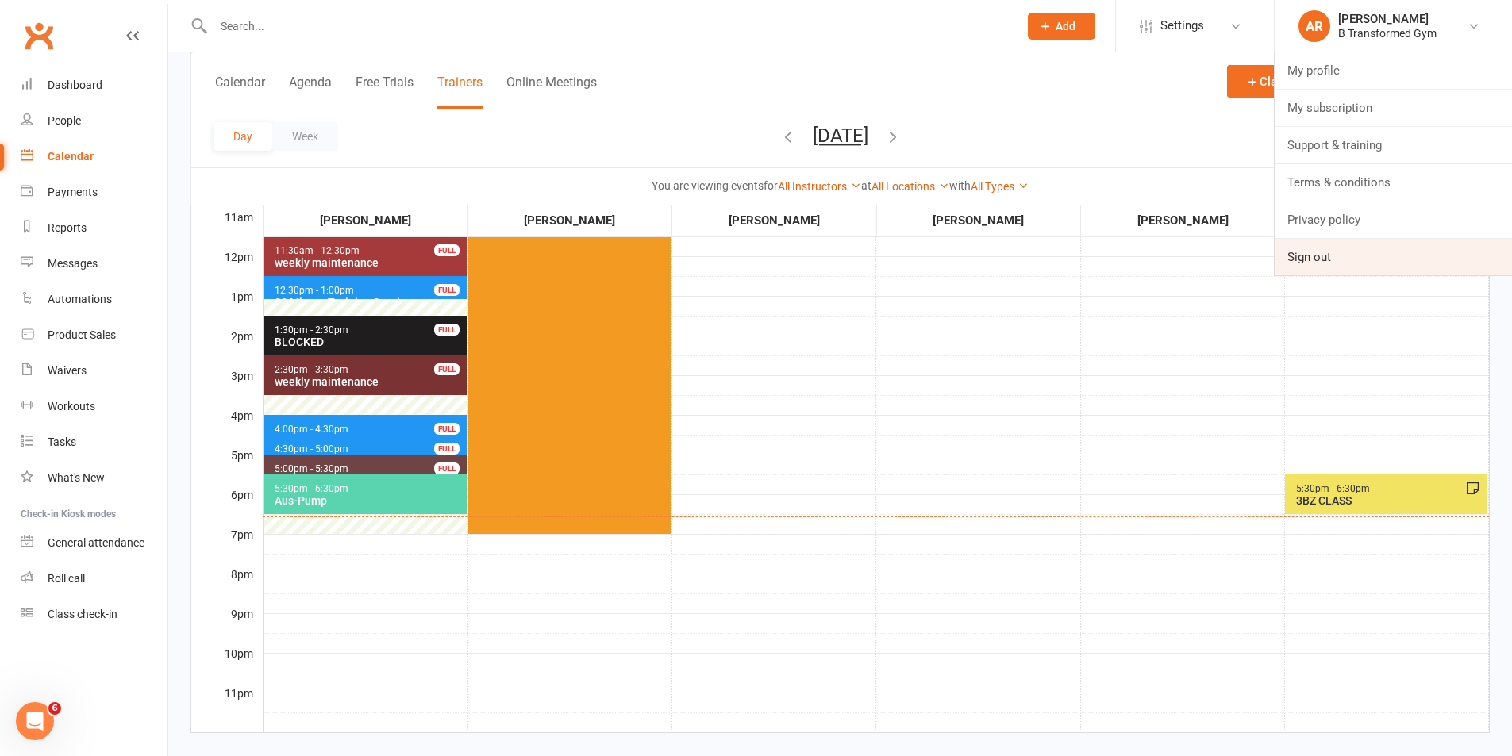
click at [1344, 254] on link "Sign out" at bounding box center [1393, 257] width 237 height 37
